Goal: Task Accomplishment & Management: Manage account settings

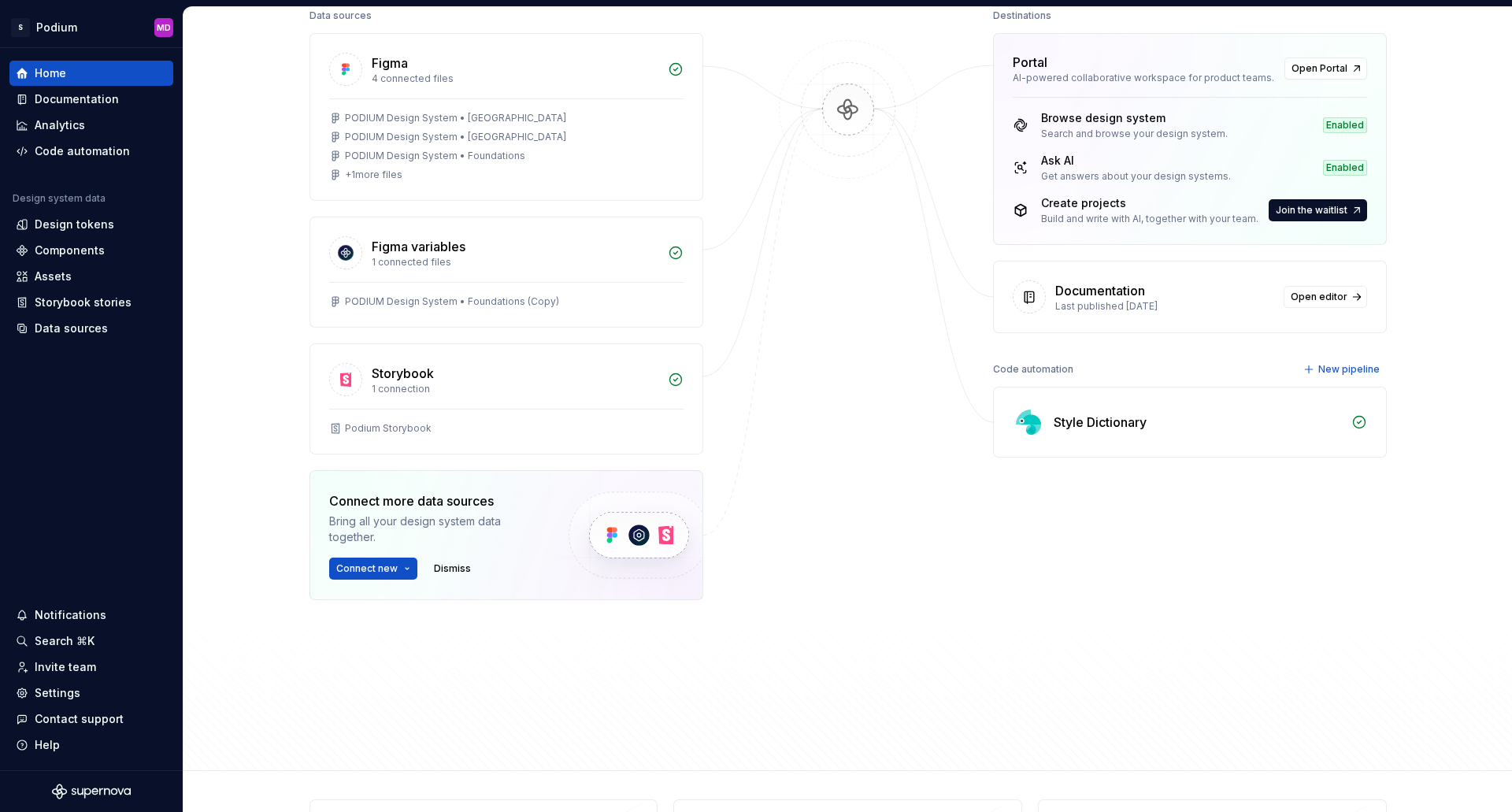
scroll to position [236, 0]
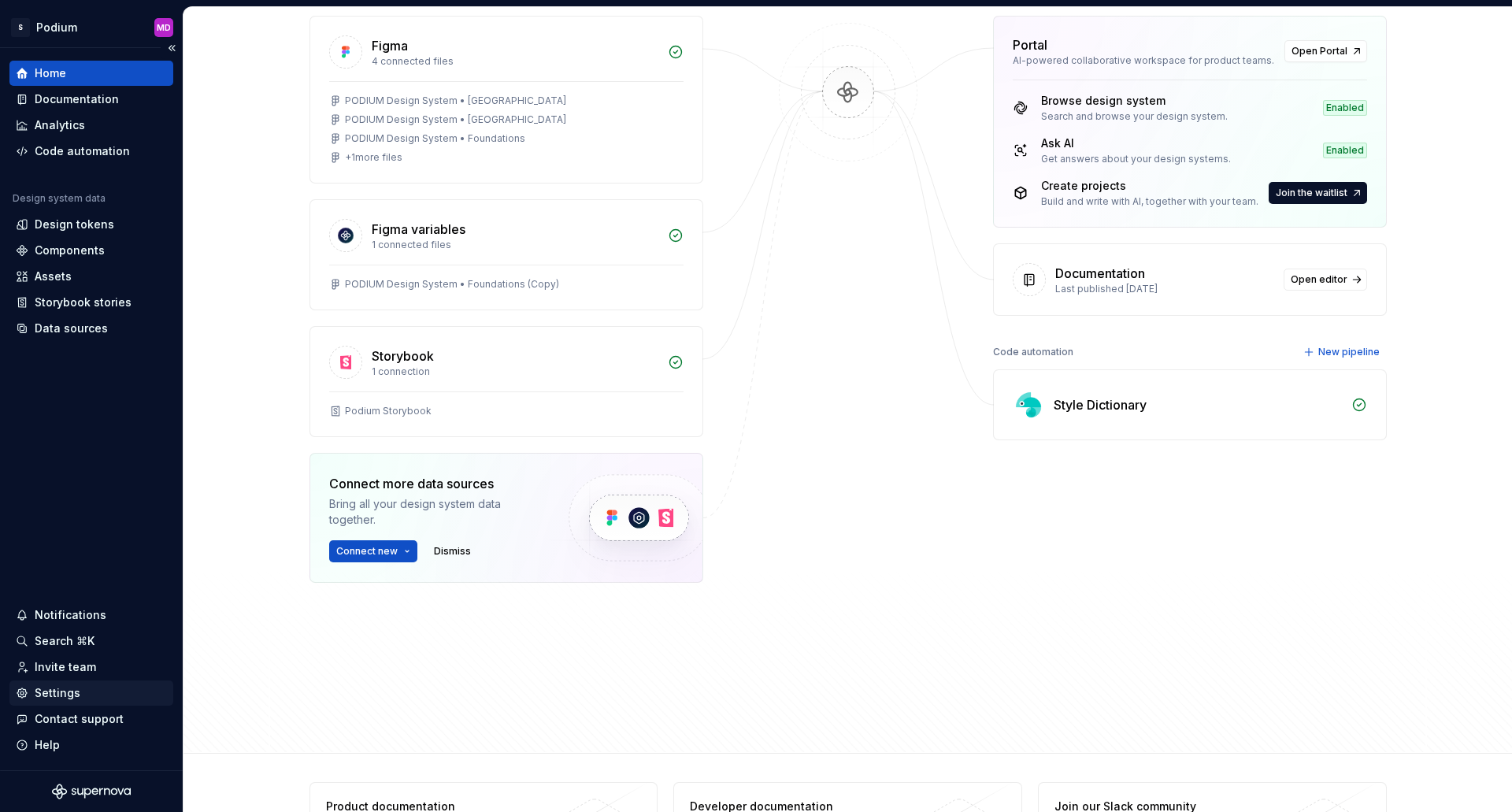
click at [46, 693] on div "Settings" at bounding box center [57, 692] width 45 height 15
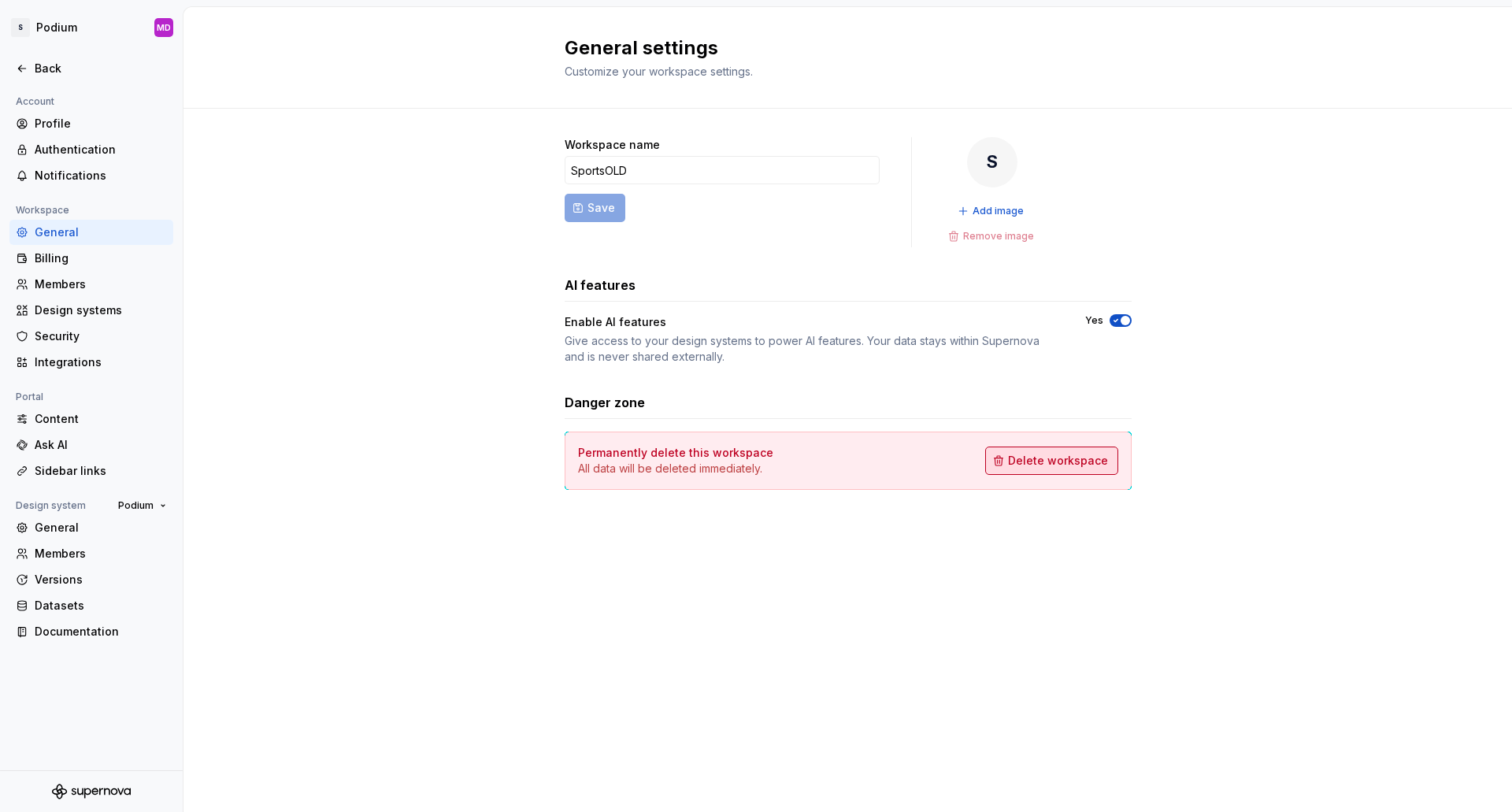
click at [1085, 463] on span "Delete workspace" at bounding box center [1058, 460] width 100 height 15
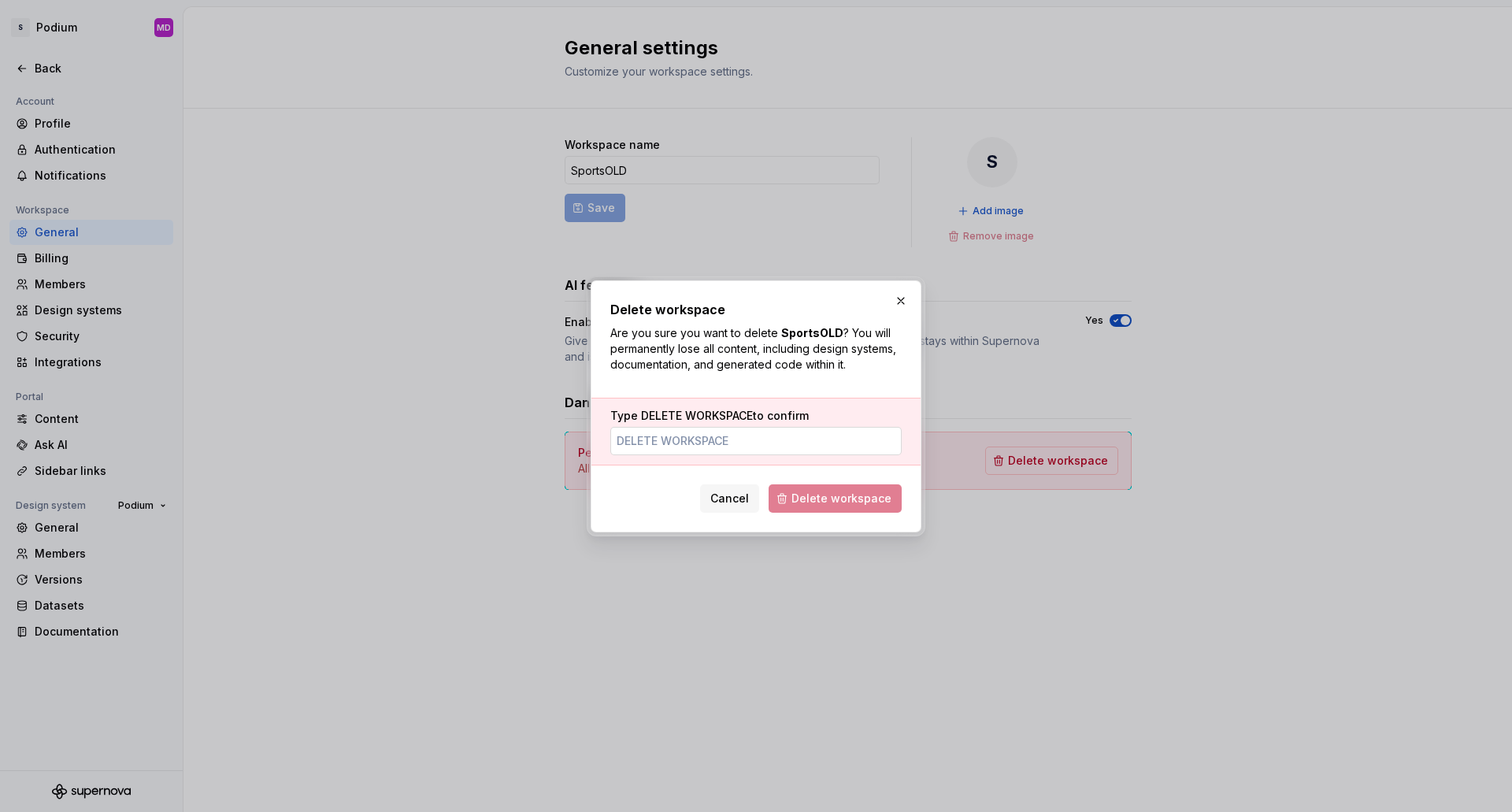
click at [750, 443] on input "Type DELETE WORKSPACE to confirm" at bounding box center [756, 440] width 291 height 28
type input "DELETE WORKSPACE"
click at [879, 502] on span "Delete workspace" at bounding box center [842, 498] width 100 height 15
